Goal: Information Seeking & Learning: Learn about a topic

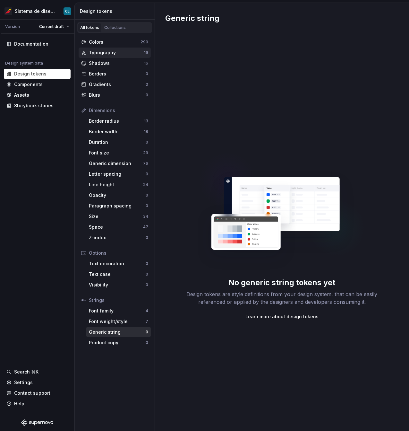
click at [120, 56] on div "Typography 19" at bounding box center [115, 52] width 72 height 10
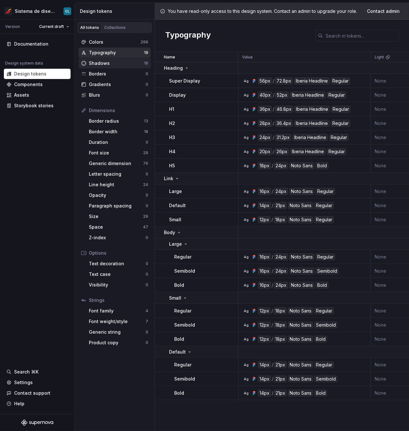
click at [100, 62] on div "Shadows" at bounding box center [116, 63] width 55 height 6
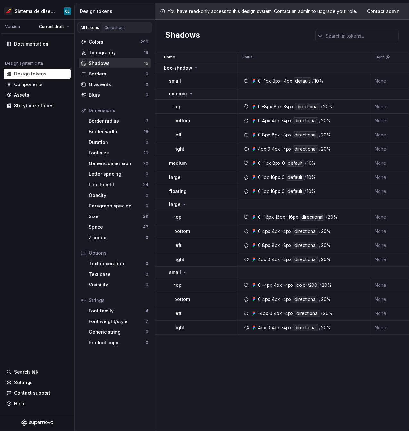
click at [100, 62] on div "Shadows" at bounding box center [116, 63] width 55 height 6
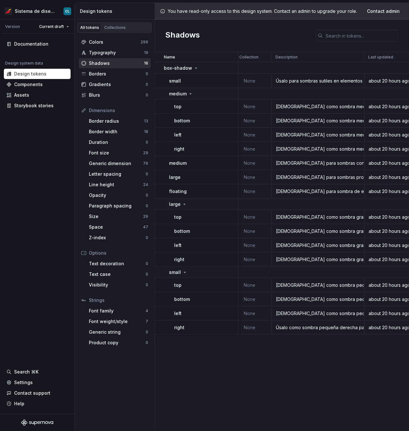
drag, startPoint x: 350, startPoint y: 431, endPoint x: 264, endPoint y: 178, distance: 266.7
click at [268, 178] on div "Name Value Light Collection Description Last updated box-shadow small 0 -1px 8p…" at bounding box center [282, 241] width 254 height 379
